Goal: Task Accomplishment & Management: Complete application form

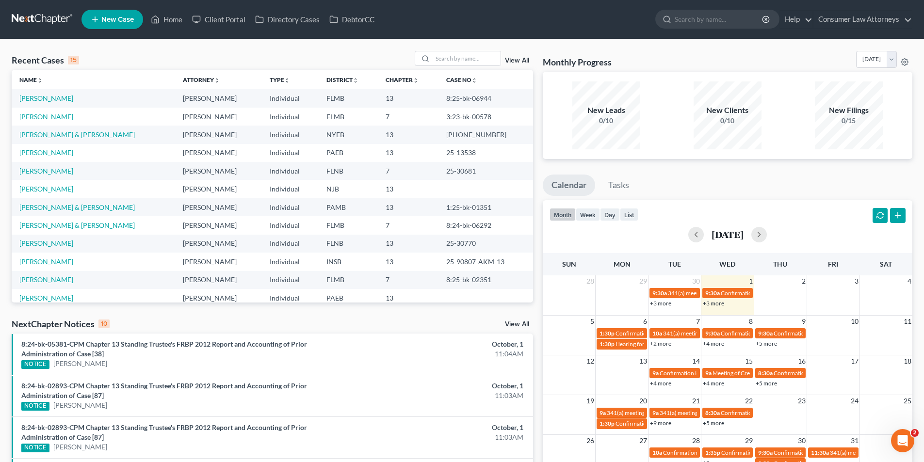
click at [113, 16] on span "New Case" at bounding box center [117, 19] width 32 height 7
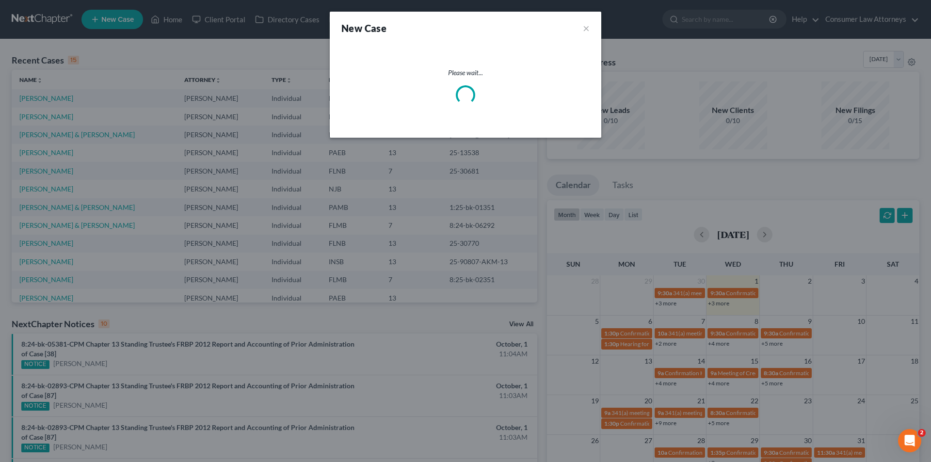
select select "15"
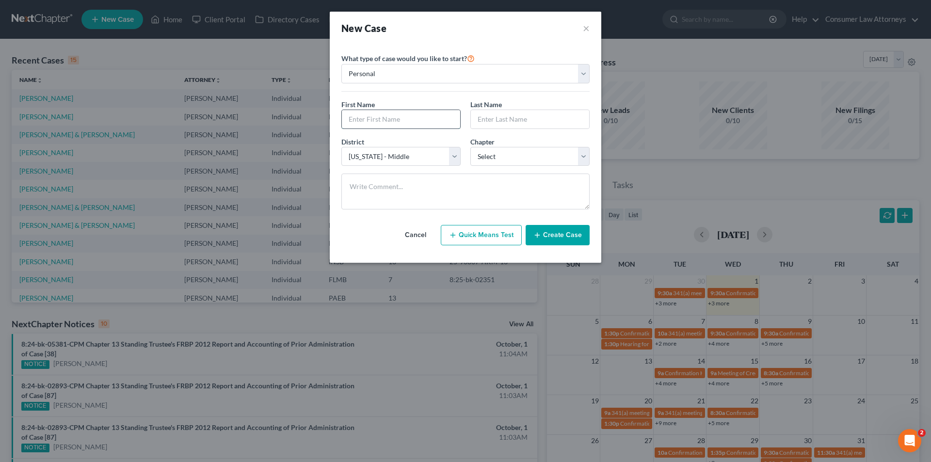
click at [399, 116] on input "text" at bounding box center [401, 119] width 118 height 18
type input "[PERSON_NAME]"
click at [408, 158] on select "Select [US_STATE] - [GEOGRAPHIC_DATA] [US_STATE] - [GEOGRAPHIC_DATA][US_STATE] …" at bounding box center [400, 156] width 119 height 19
select select "17"
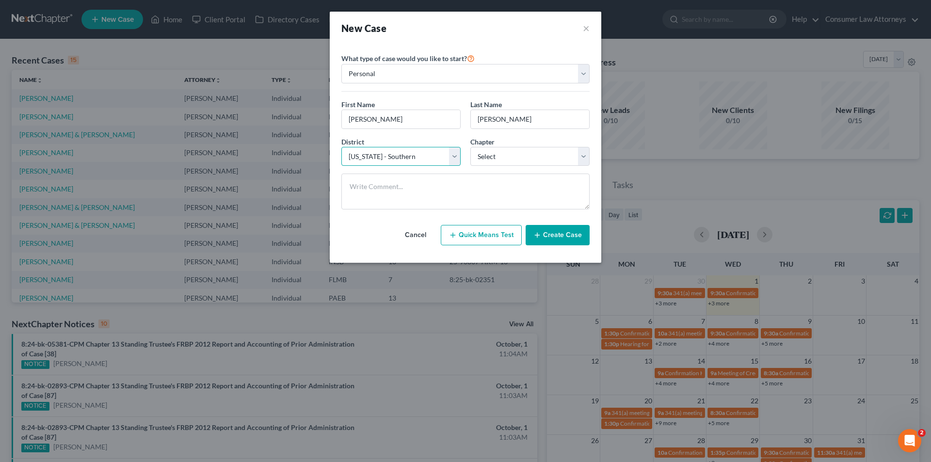
click at [341, 147] on select "Select [US_STATE] - [GEOGRAPHIC_DATA] [US_STATE] - [GEOGRAPHIC_DATA][US_STATE] …" at bounding box center [400, 156] width 119 height 19
click at [522, 160] on select "Select 7 11 12 13" at bounding box center [529, 156] width 119 height 19
select select "3"
click at [470, 147] on select "Select 7 11 12 13" at bounding box center [529, 156] width 119 height 19
click at [564, 233] on button "Create Case" at bounding box center [558, 235] width 64 height 20
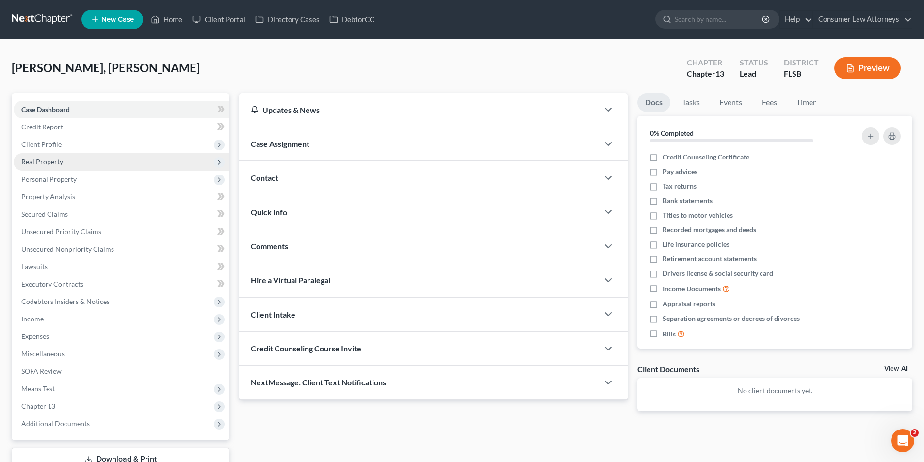
click at [56, 160] on span "Real Property" at bounding box center [42, 162] width 42 height 8
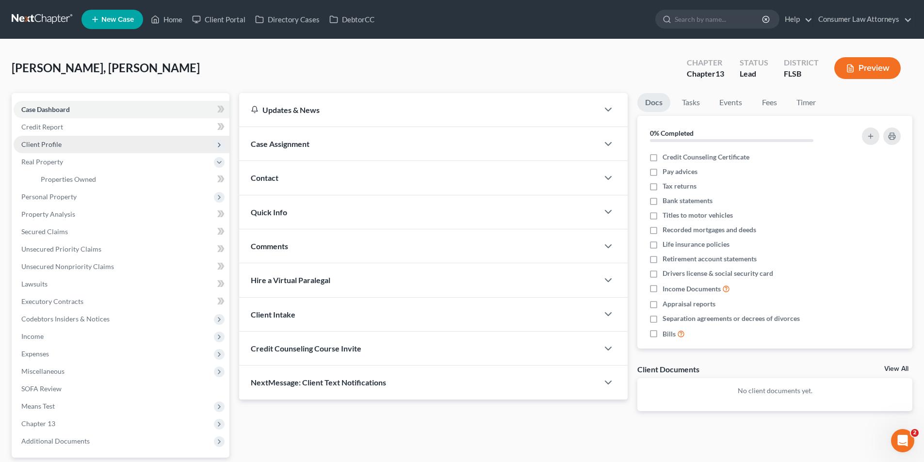
click at [55, 144] on span "Client Profile" at bounding box center [41, 144] width 40 height 8
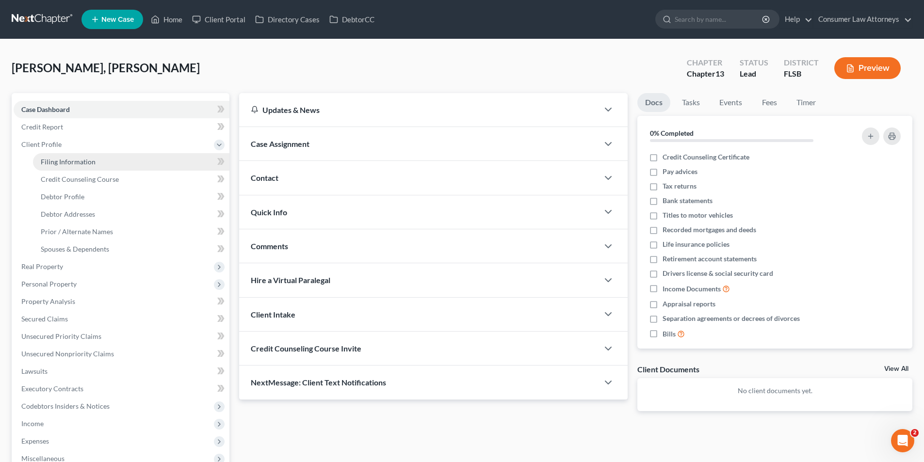
click at [84, 164] on span "Filing Information" at bounding box center [68, 162] width 55 height 8
select select "1"
select select "0"
select select "3"
select select "17"
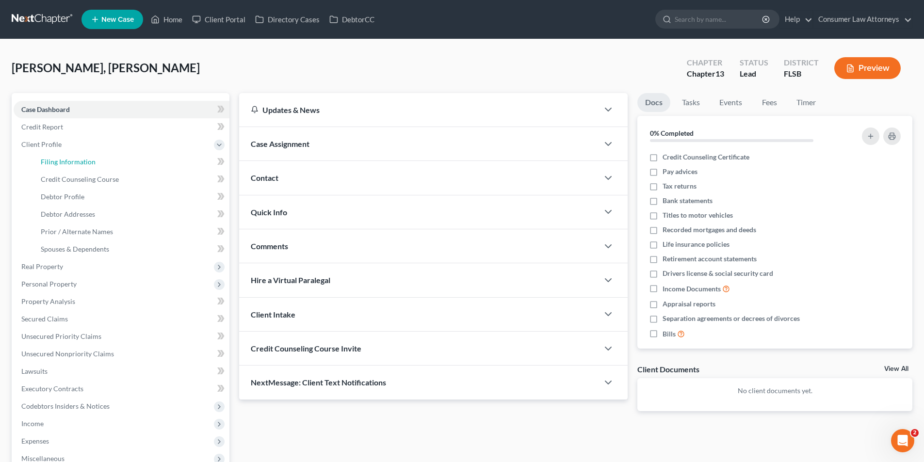
select select "9"
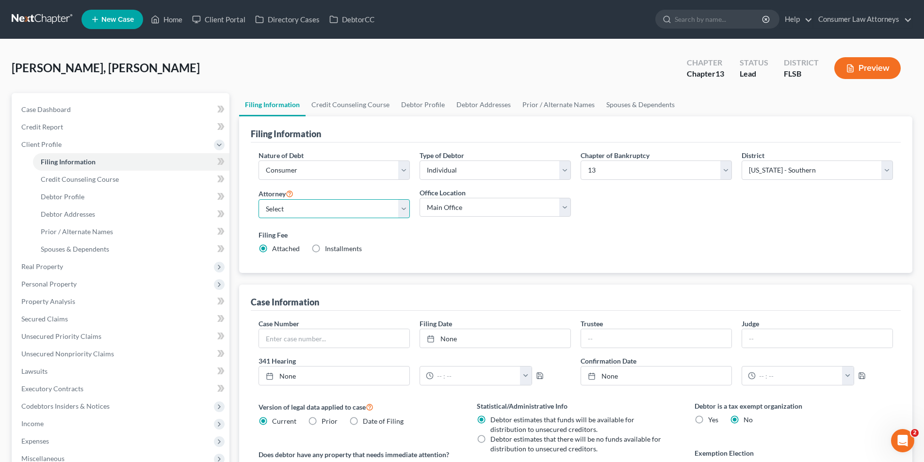
click at [309, 212] on select "Select [PERSON_NAME] - FLMB [PERSON_NAME] [PERSON_NAME] [PERSON_NAME] - ILNB [P…" at bounding box center [333, 208] width 151 height 19
select select "1"
click at [258, 199] on select "Select [PERSON_NAME] - FLMB [PERSON_NAME] [PERSON_NAME] [PERSON_NAME] - ILNB [P…" at bounding box center [333, 208] width 151 height 19
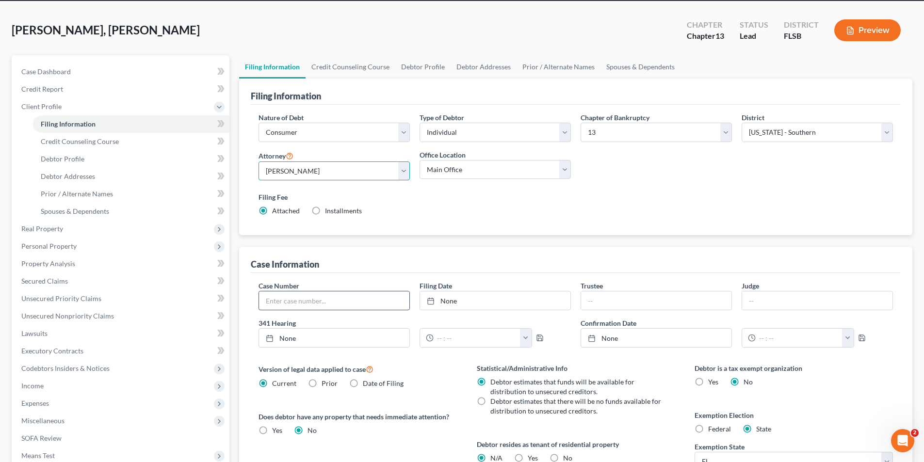
scroll to position [48, 0]
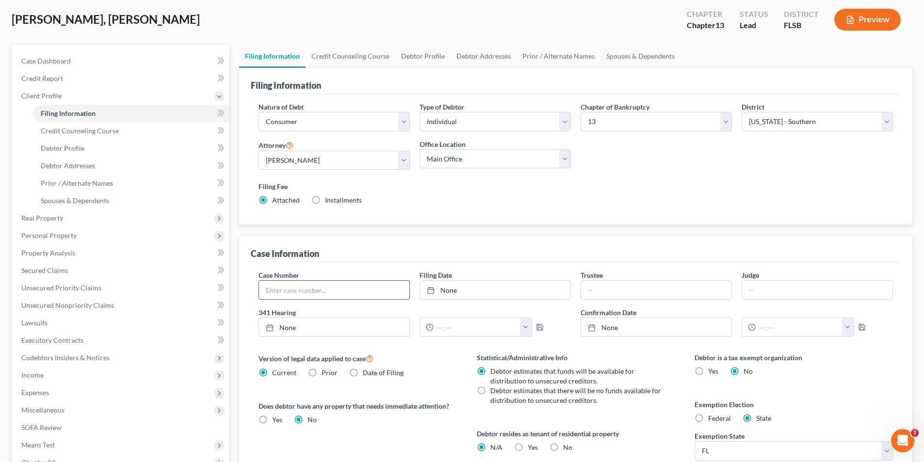
click at [306, 291] on input "text" at bounding box center [334, 290] width 150 height 18
type input "25-20812"
click at [466, 289] on link "None" at bounding box center [495, 290] width 150 height 18
type input "[DATE]"
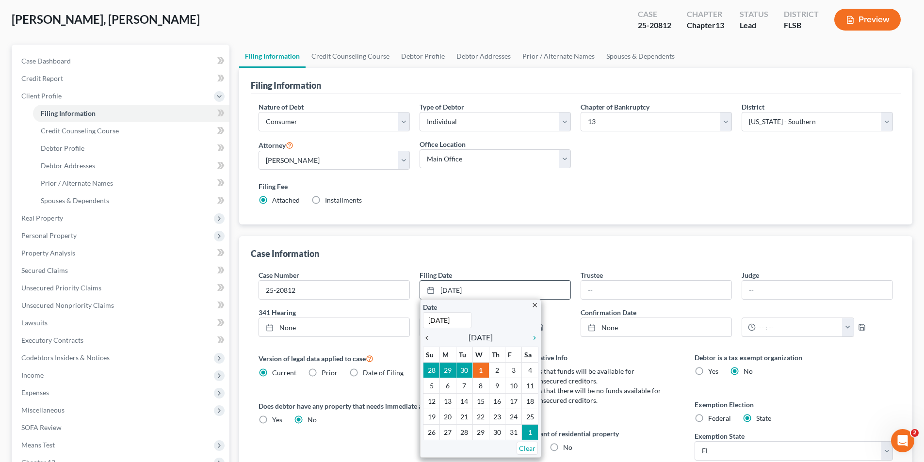
click at [427, 336] on icon "chevron_left" at bounding box center [429, 338] width 13 height 8
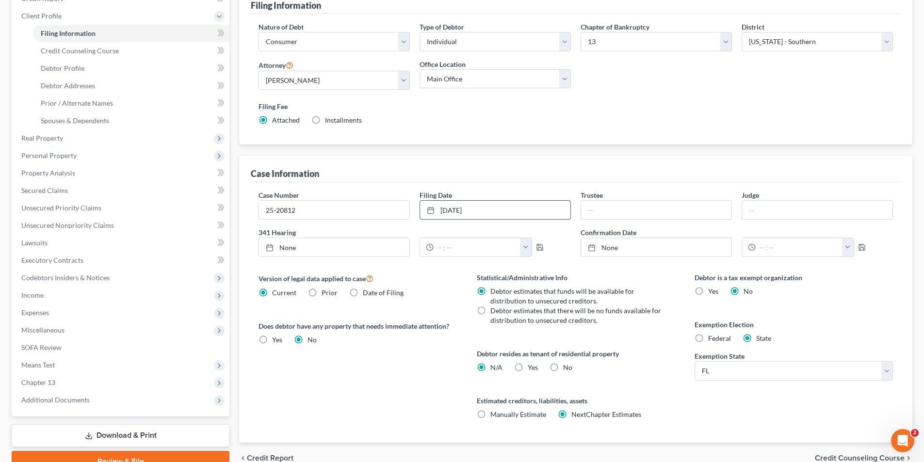
scroll to position [145, 0]
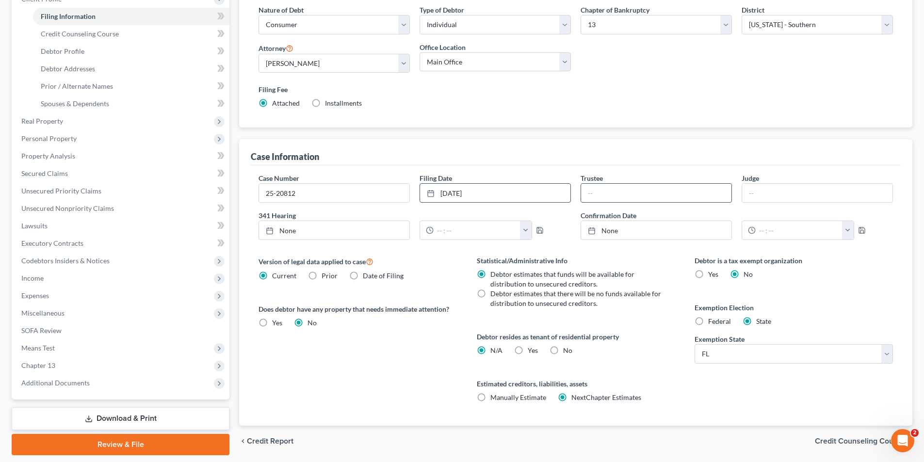
click at [638, 197] on input "text" at bounding box center [656, 193] width 150 height 18
click at [630, 150] on div "Case Information" at bounding box center [576, 152] width 650 height 26
click at [49, 172] on span "Secured Claims" at bounding box center [44, 173] width 47 height 8
